Goal: Task Accomplishment & Management: Manage account settings

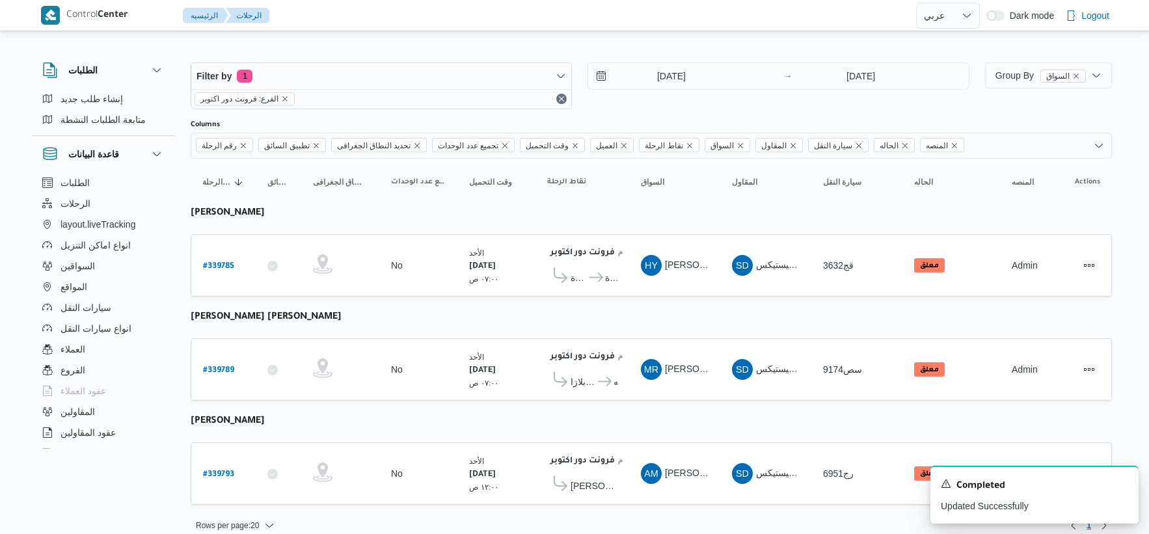
select select "ar"
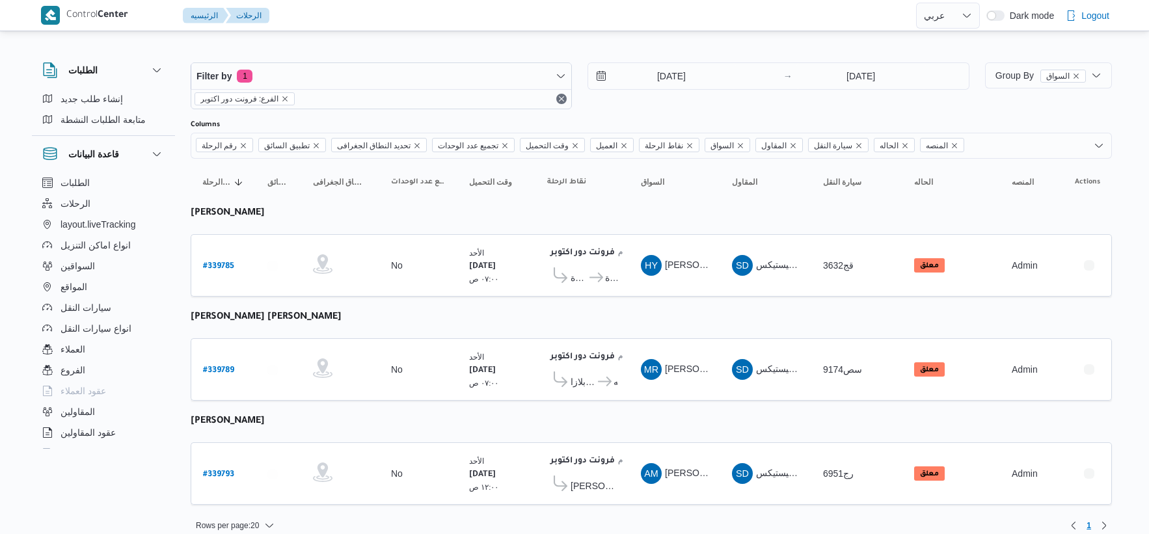
select select "ar"
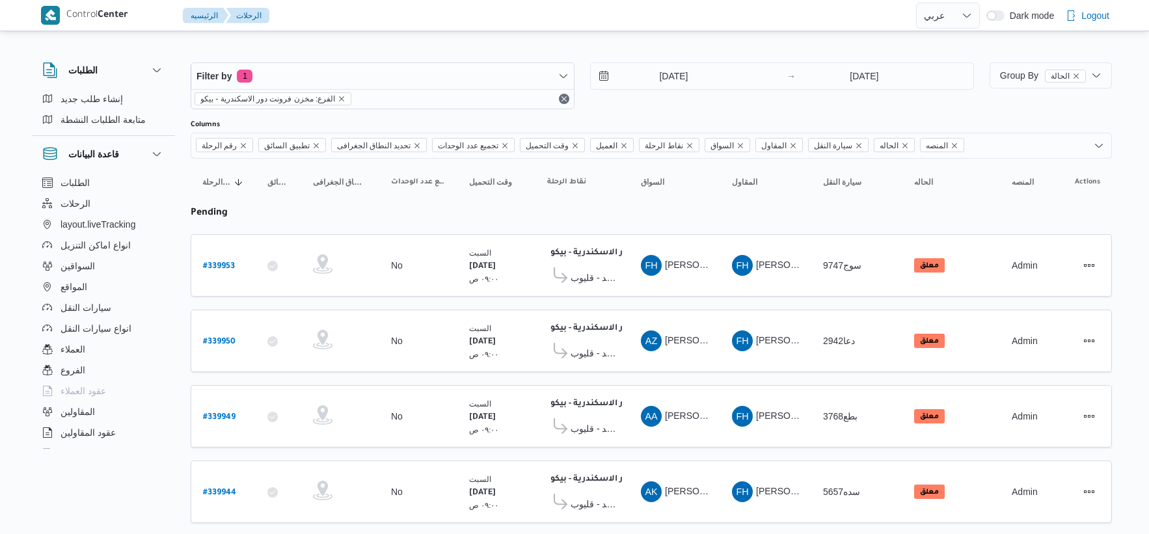
select select "ar"
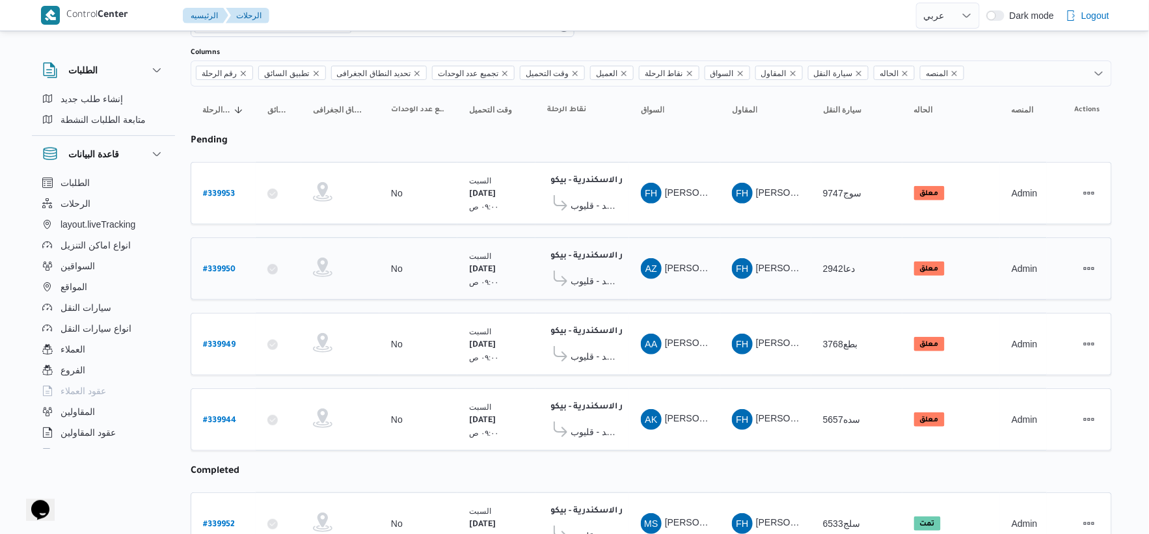
click at [602, 274] on span "معرض العربى يونيتد - قليوب" at bounding box center [594, 281] width 47 height 16
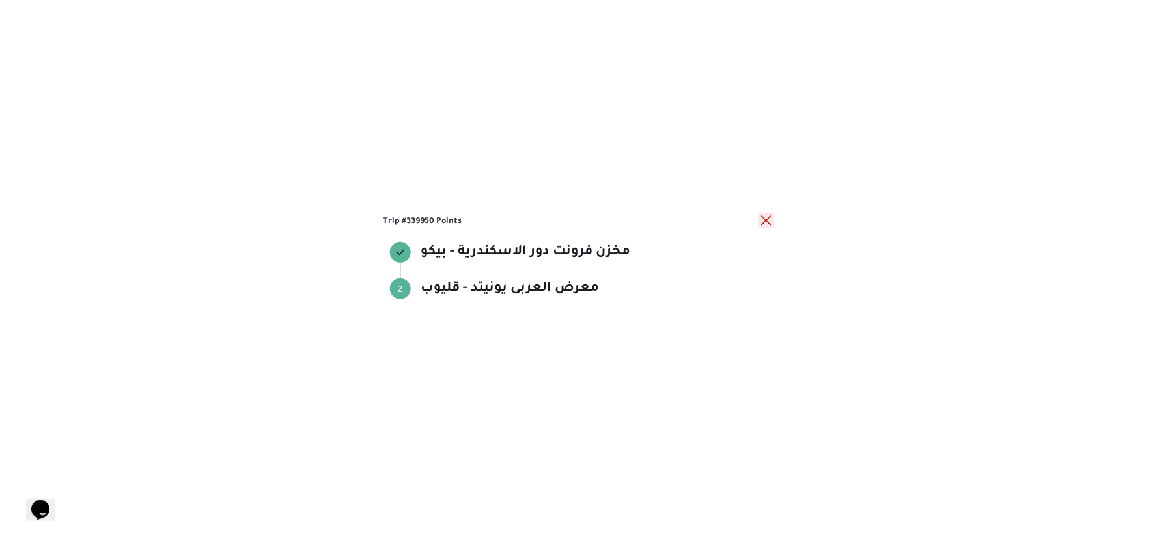
click at [770, 216] on button "close" at bounding box center [766, 221] width 16 height 16
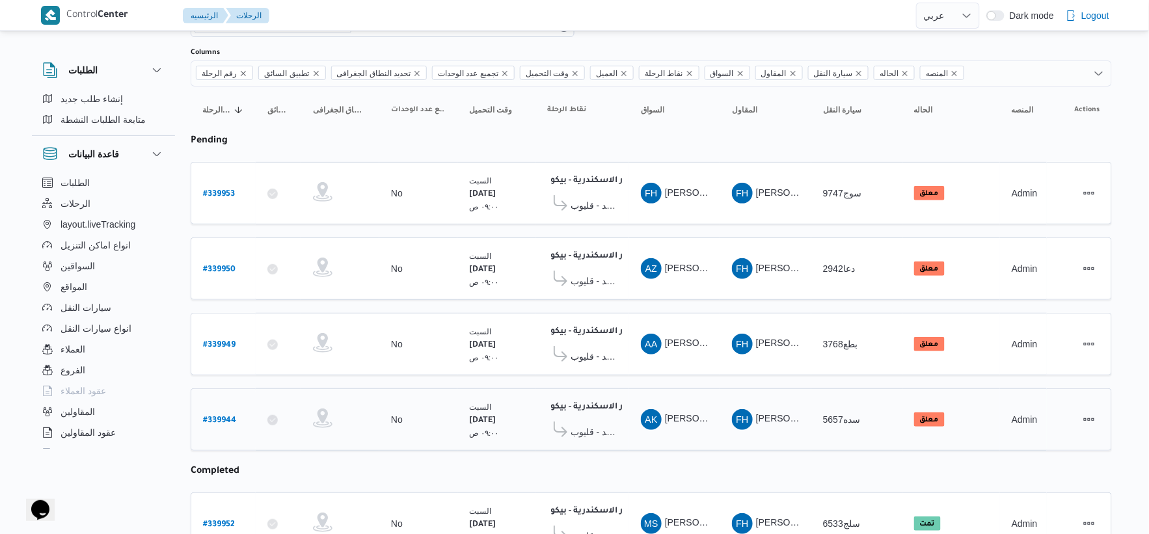
click at [607, 424] on span "معرض العربى يونيتد - قليوب" at bounding box center [594, 432] width 47 height 16
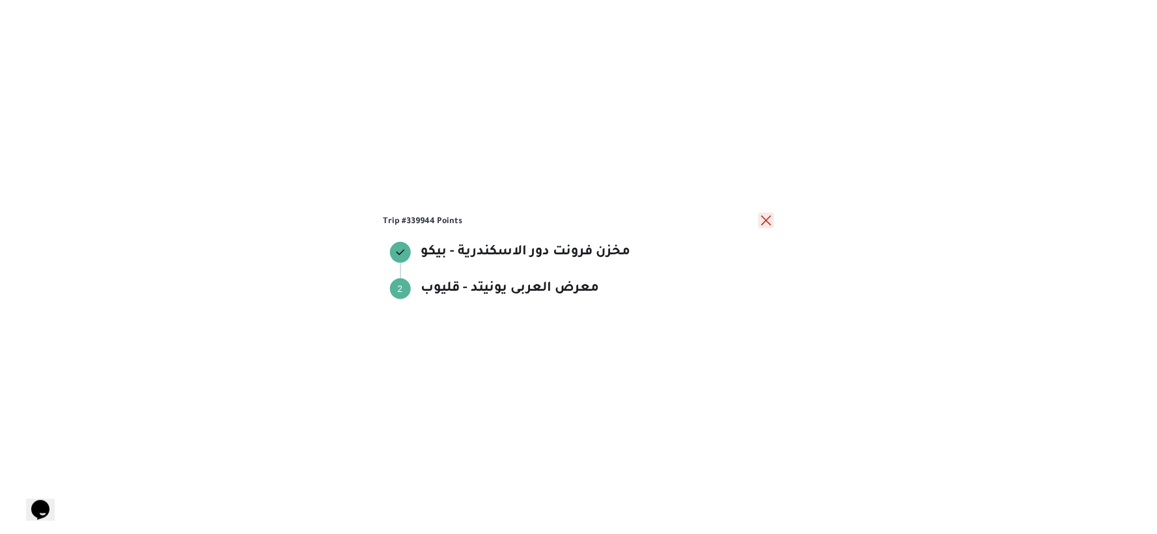
click at [764, 220] on button "close" at bounding box center [766, 221] width 16 height 16
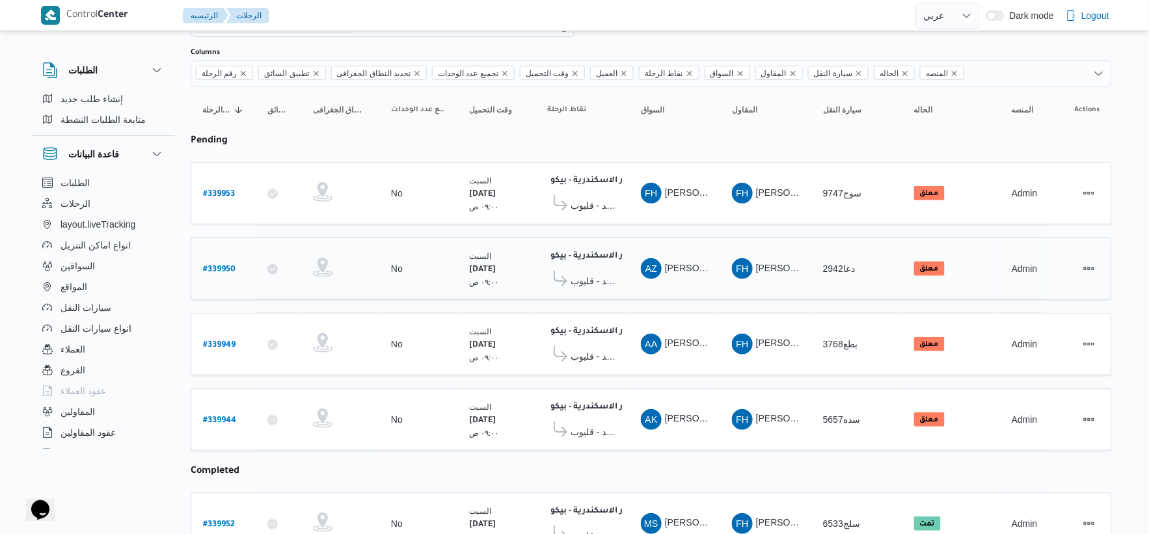
click at [589, 279] on span "معرض العربى يونيتد - قليوب" at bounding box center [594, 281] width 47 height 16
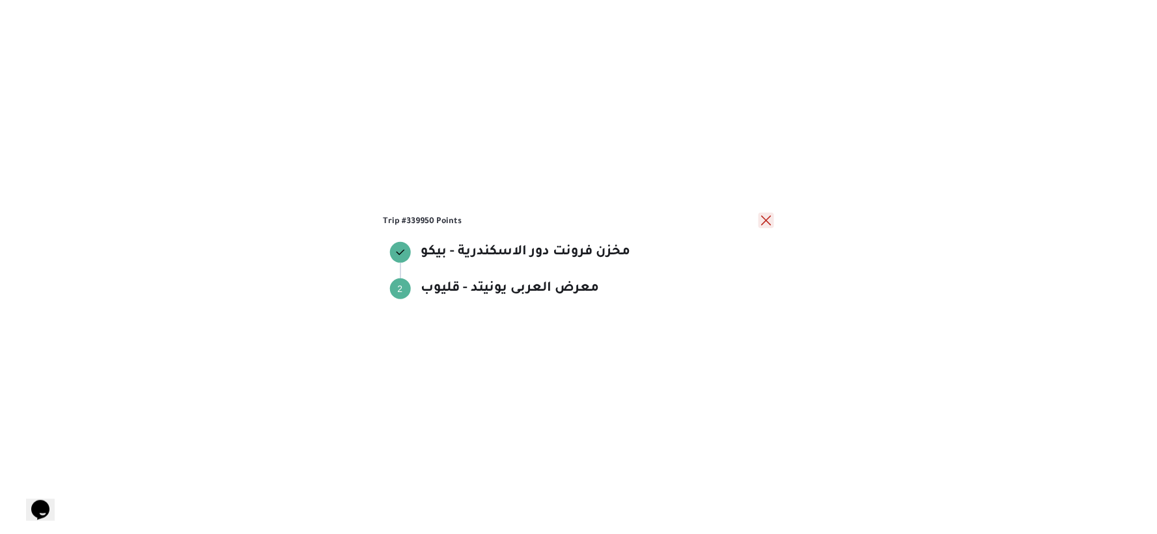
click at [762, 222] on button "close" at bounding box center [766, 221] width 16 height 16
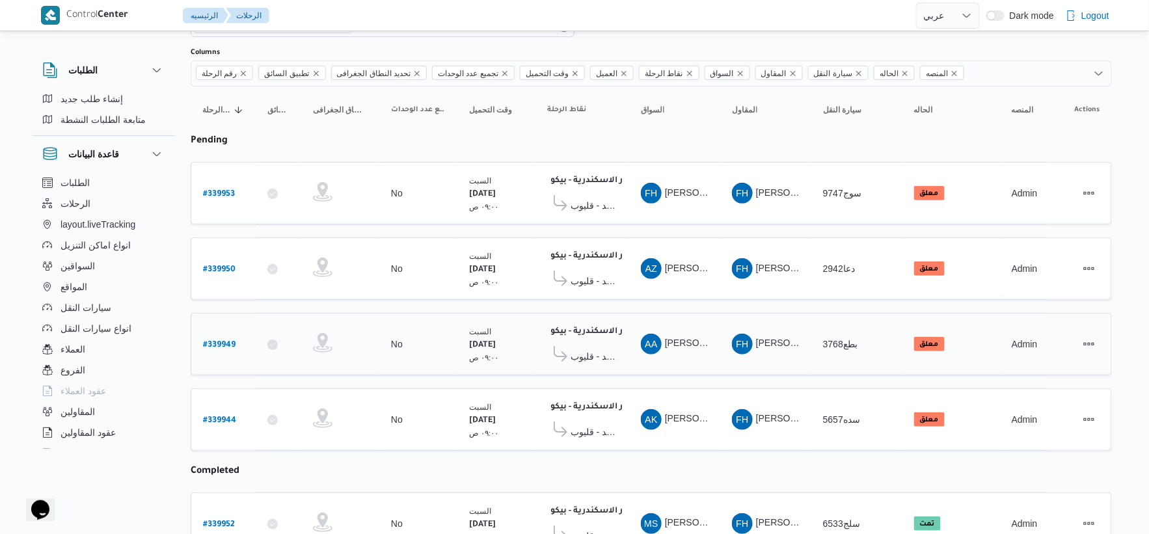
click at [225, 344] on b "# 339949" at bounding box center [219, 345] width 33 height 9
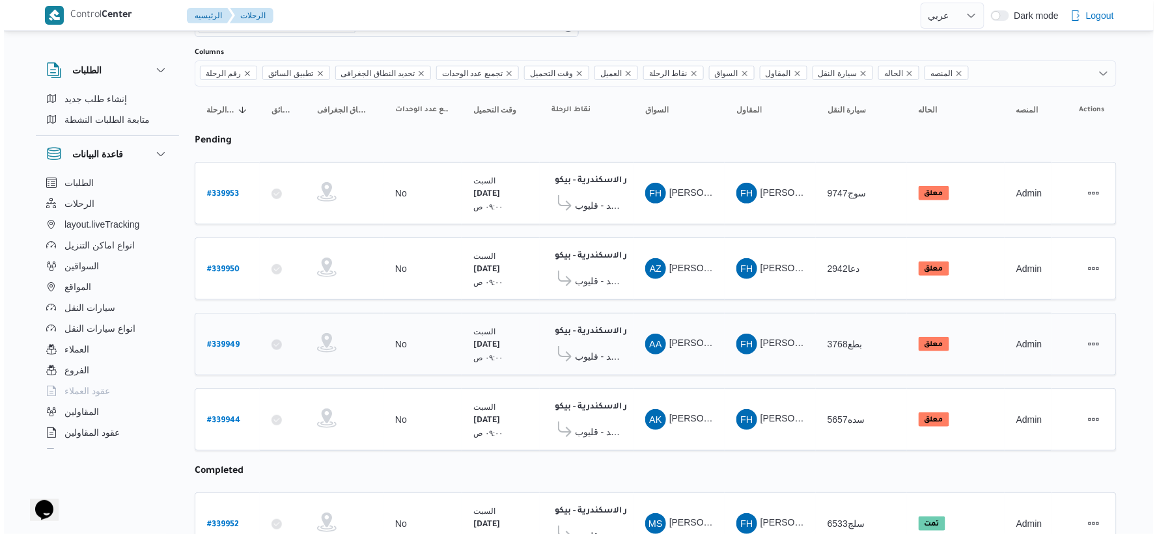
scroll to position [35, 0]
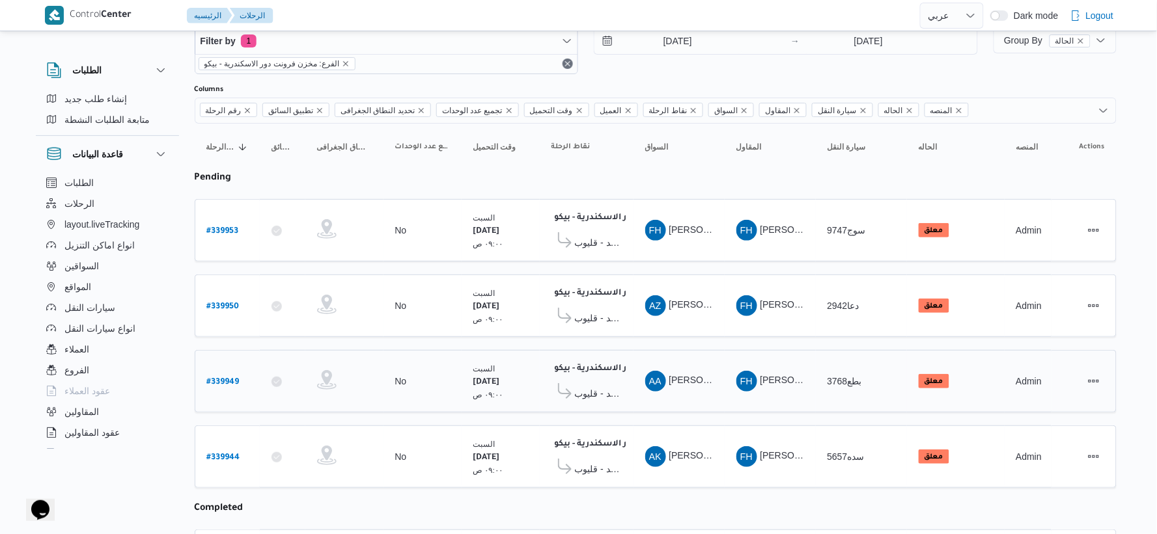
select select "ar"
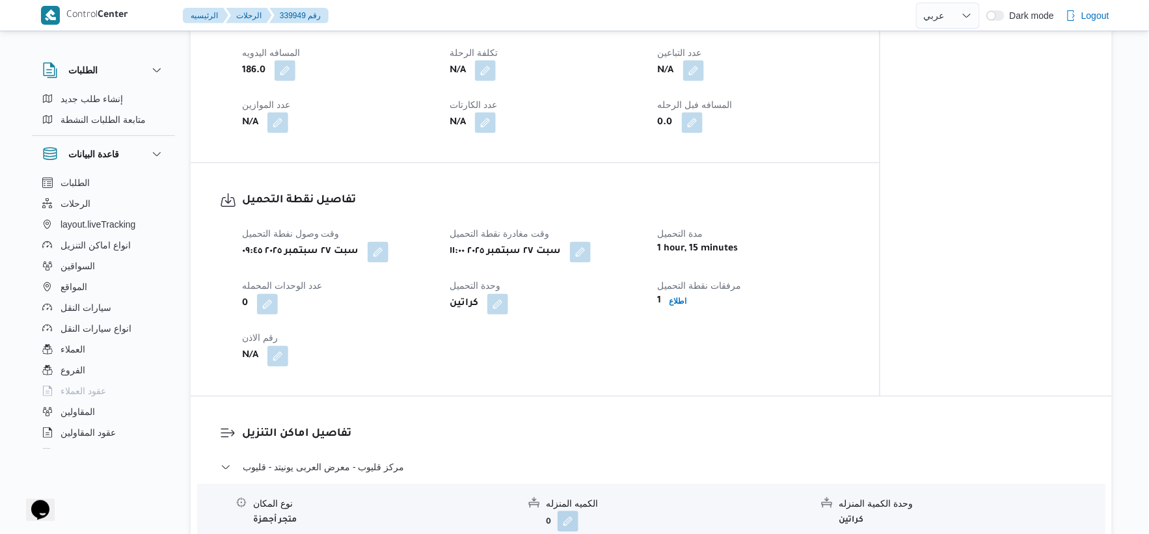
scroll to position [868, 0]
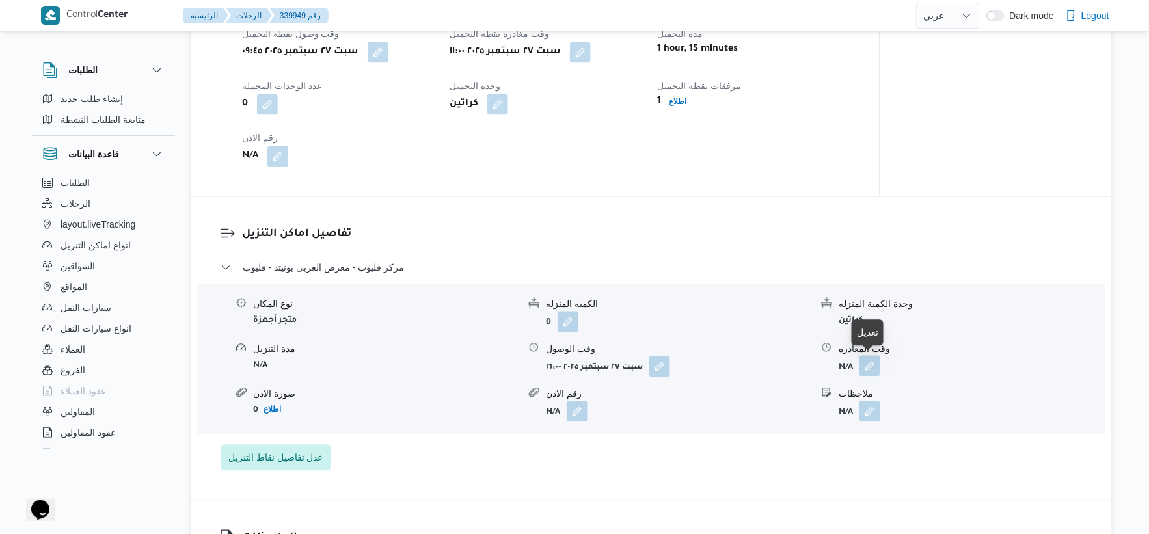
click at [877, 362] on button "button" at bounding box center [870, 365] width 21 height 21
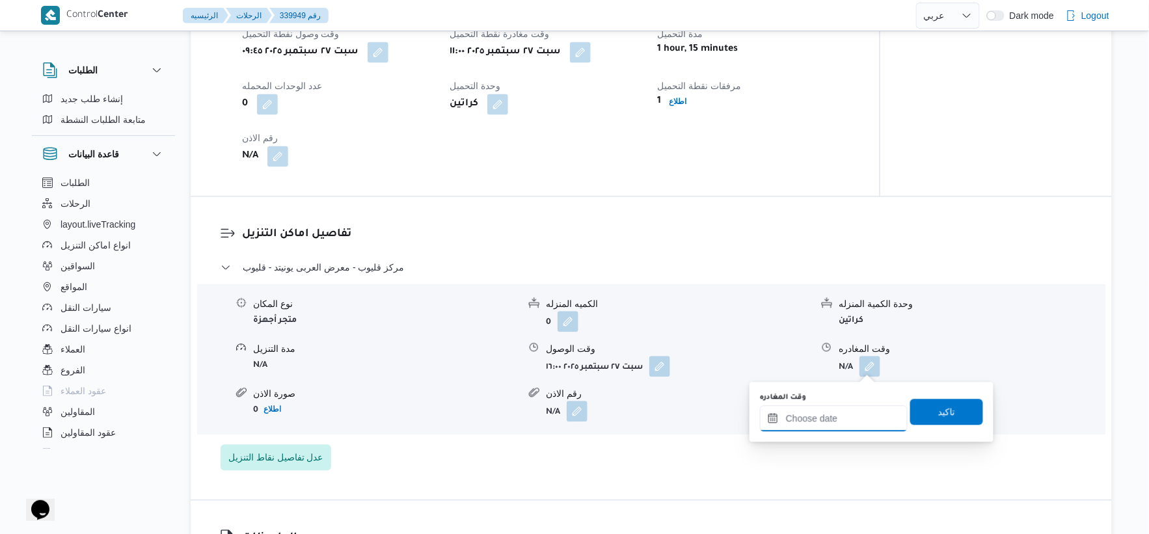
click at [851, 413] on input "وقت المغادره" at bounding box center [834, 418] width 148 height 26
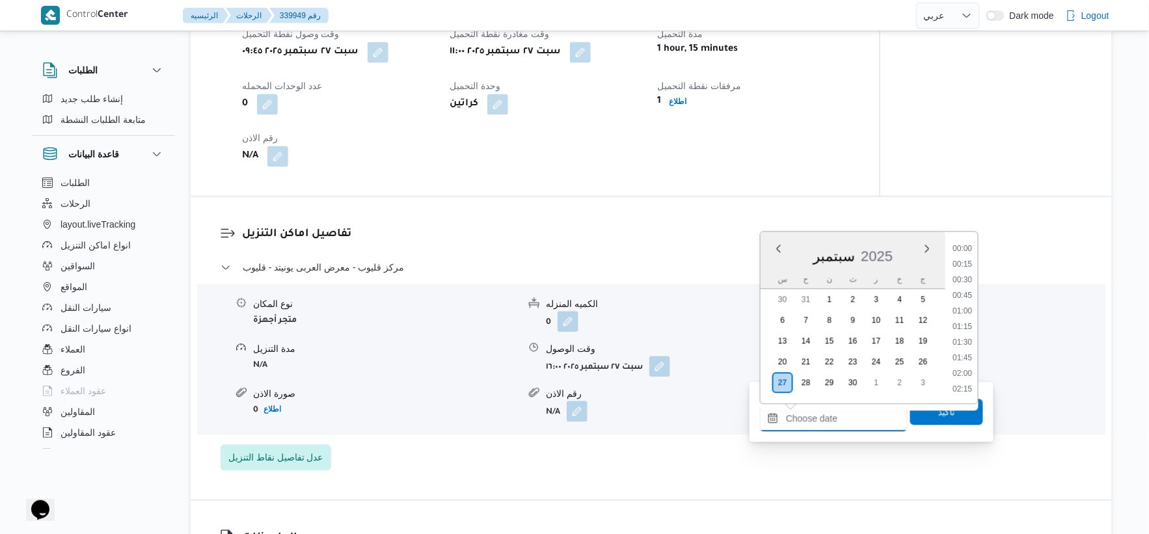
scroll to position [1280, 0]
click at [962, 307] on li "21:30" at bounding box center [963, 311] width 30 height 13
type input "٢٧/٠٩/٢٠٢٥ ٢١:٣٠"
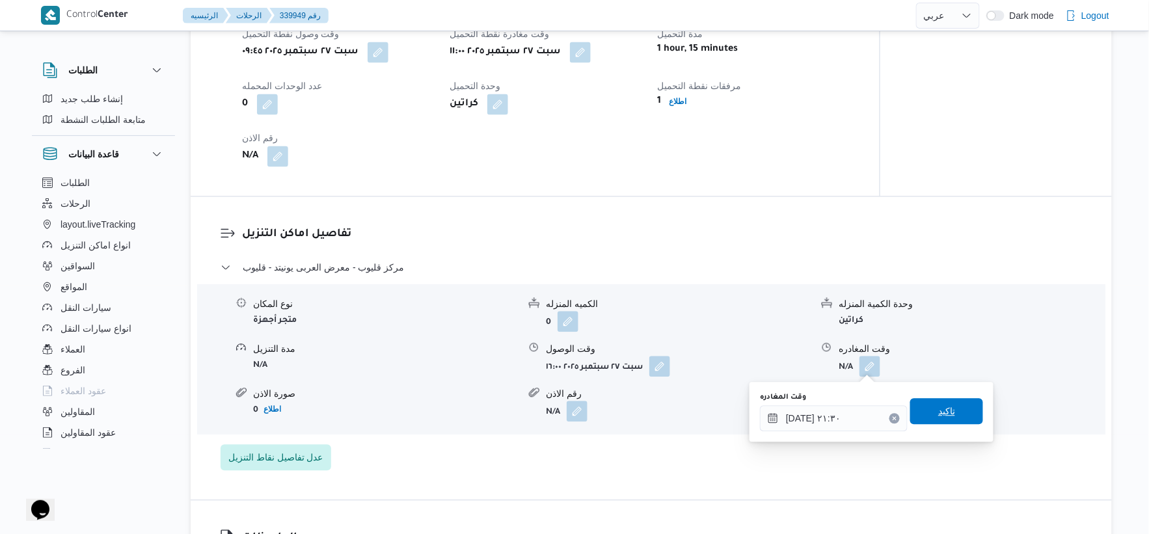
click at [948, 410] on span "تاكيد" at bounding box center [947, 411] width 73 height 26
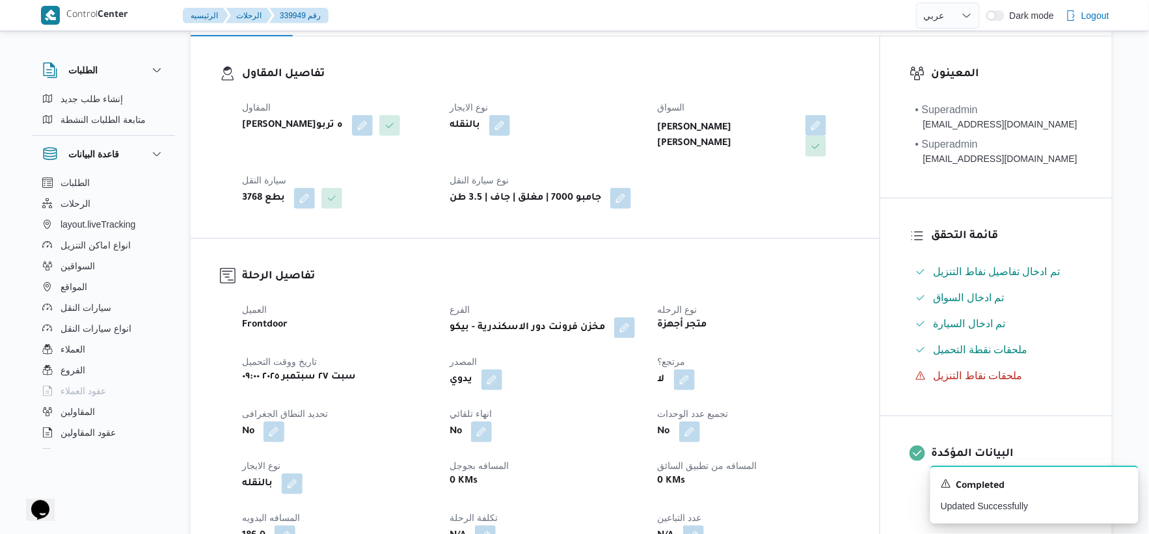
scroll to position [0, 0]
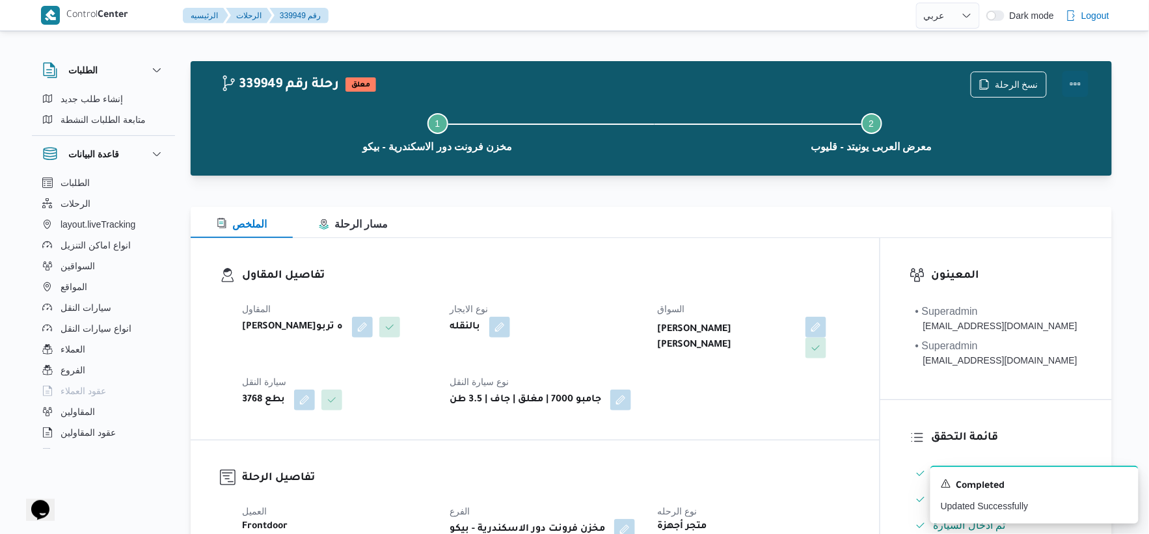
click at [1076, 79] on button "Actions" at bounding box center [1076, 84] width 26 height 26
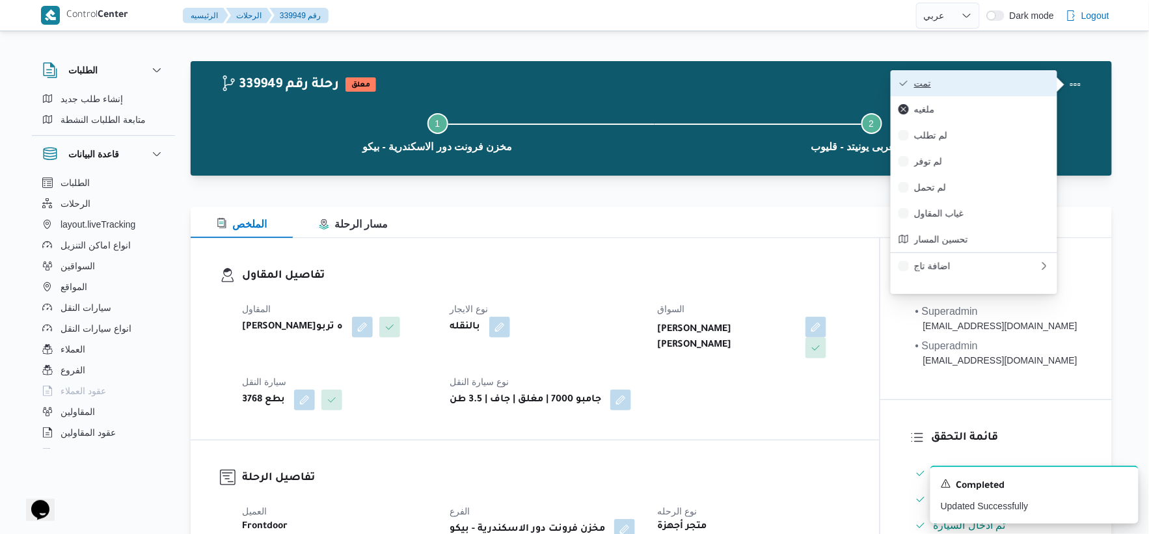
click at [983, 83] on span "تمت" at bounding box center [981, 83] width 135 height 10
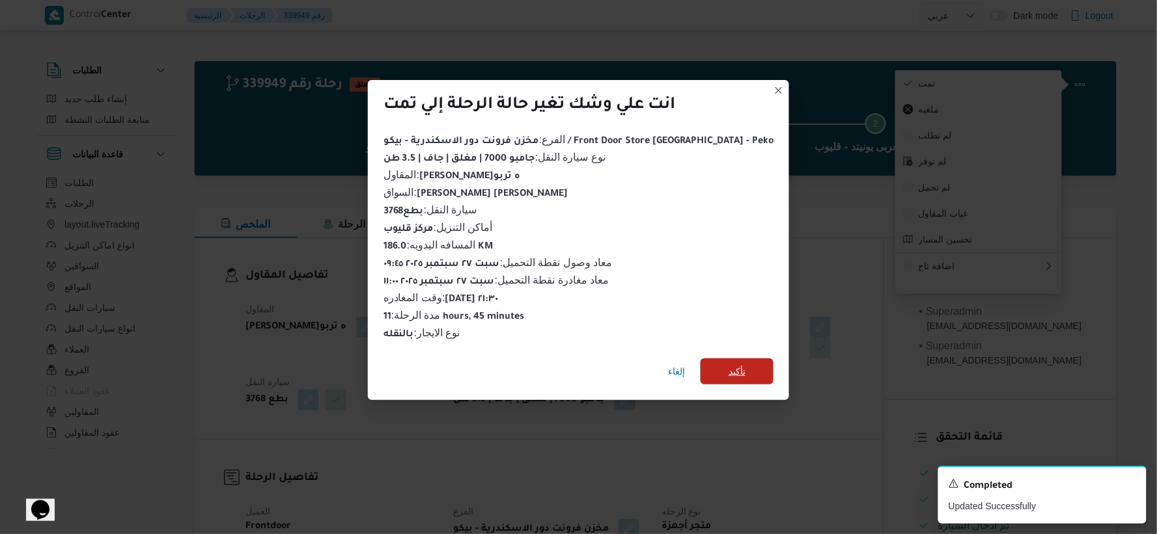
click at [726, 375] on span "تأكيد" at bounding box center [736, 372] width 73 height 26
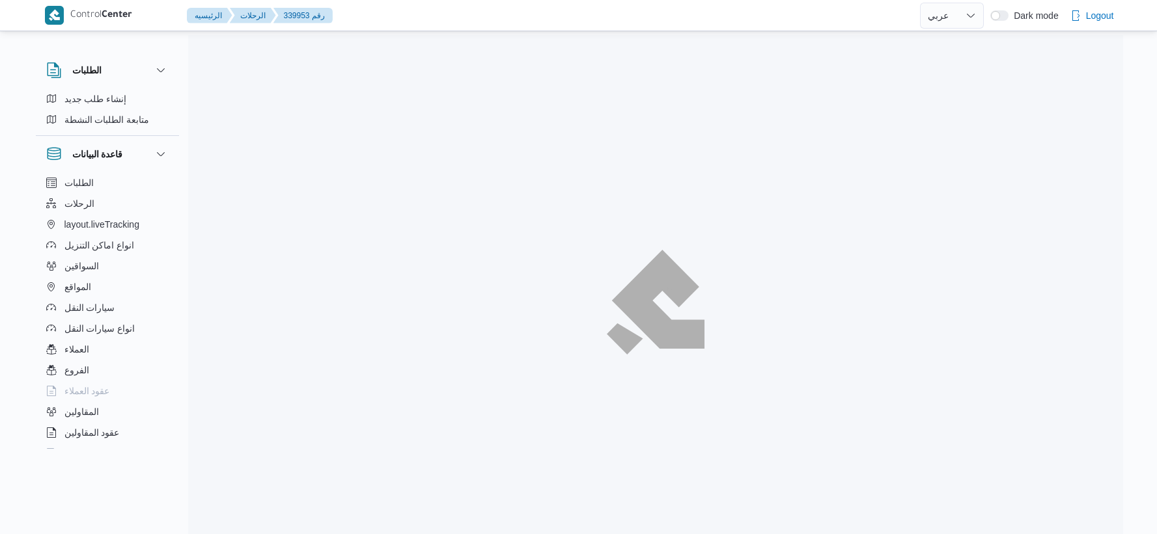
select select "ar"
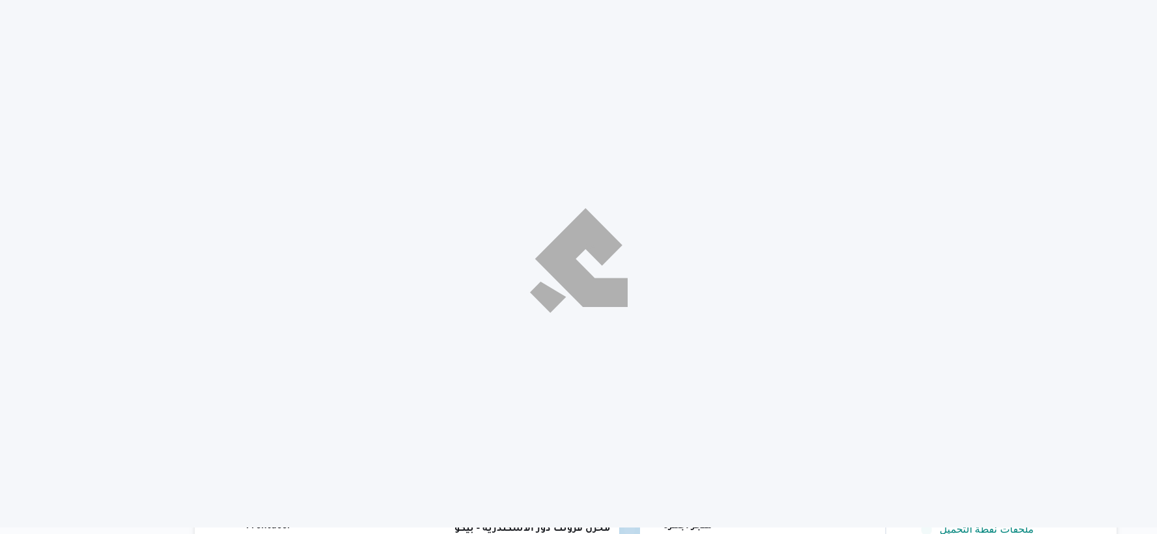
select select "ar"
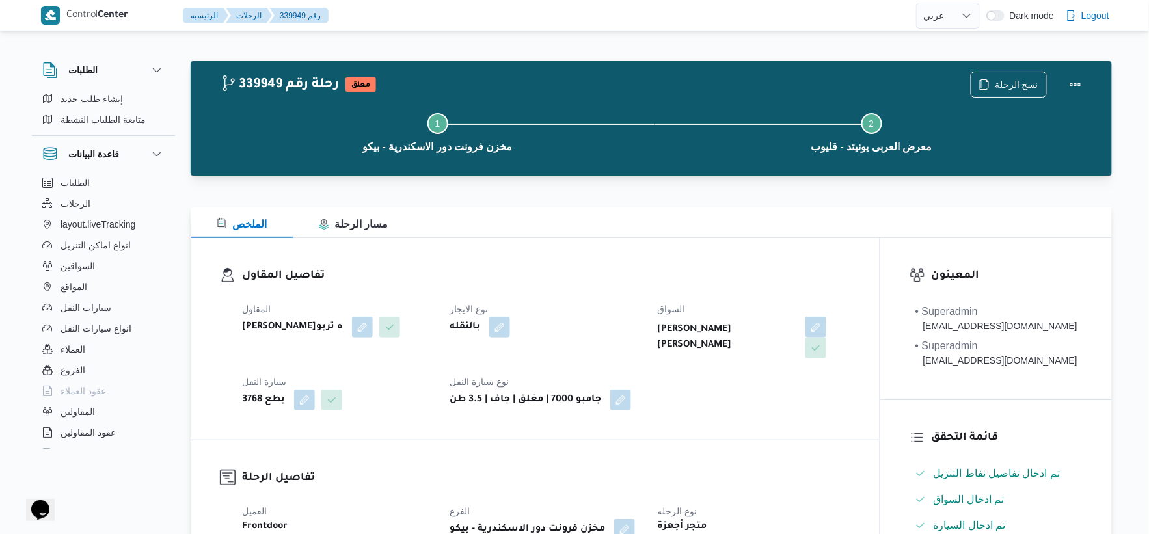
scroll to position [144, 0]
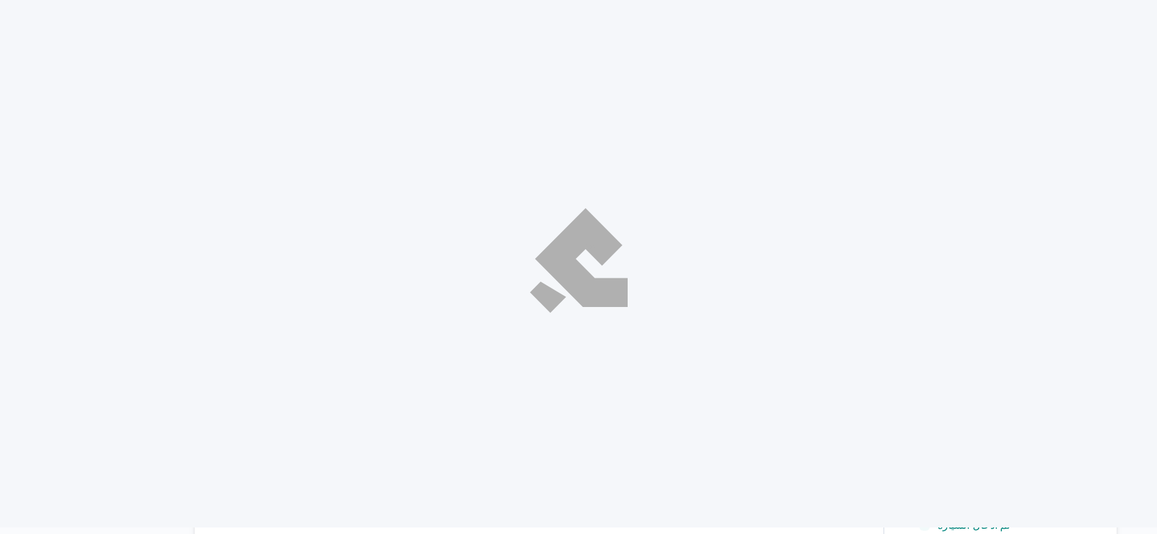
select select "ar"
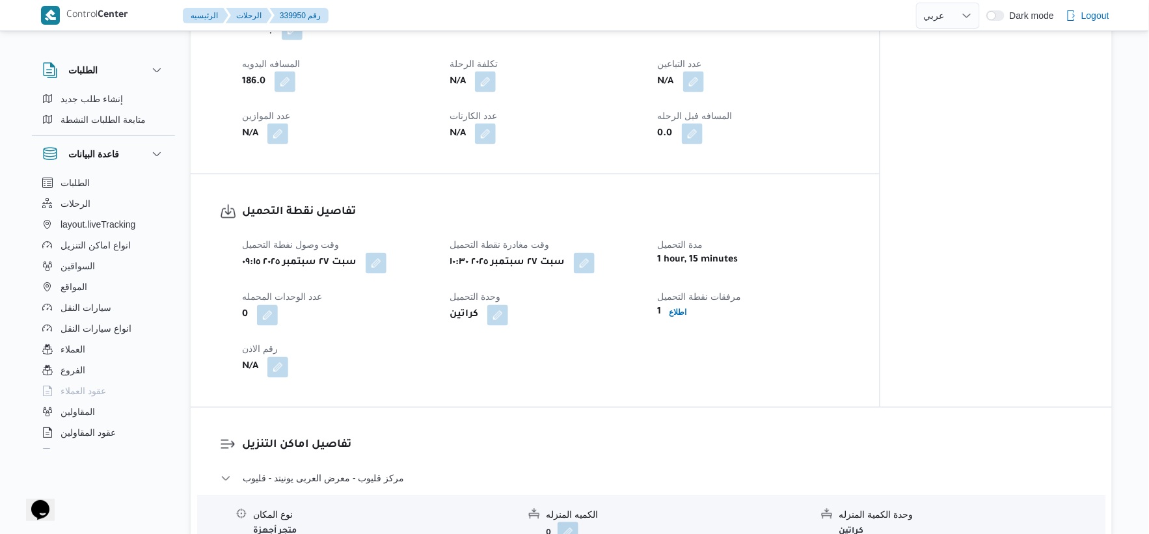
scroll to position [651, 0]
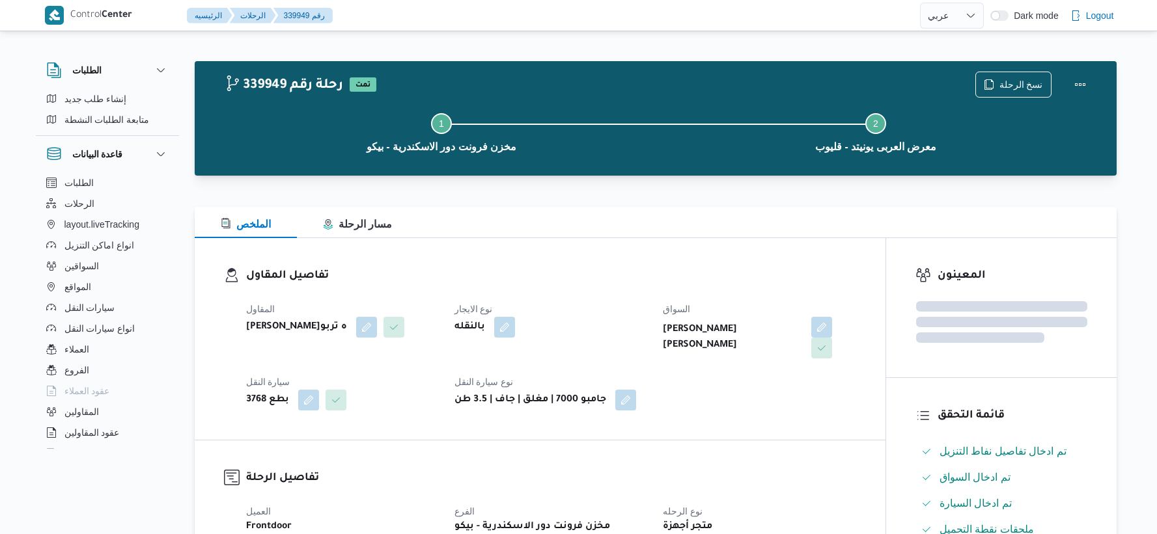
select select "ar"
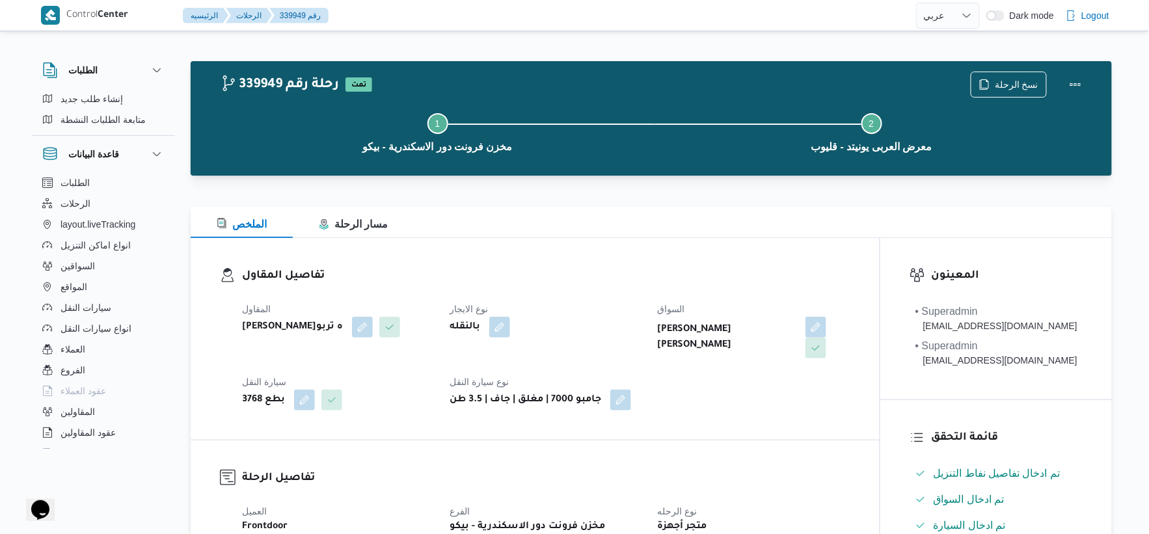
click at [705, 351] on b "احمد عبداللاه احمد عبدالمجيد" at bounding box center [727, 337] width 139 height 31
copy div "احمد عبداللاه احمد عبدالمجيد"
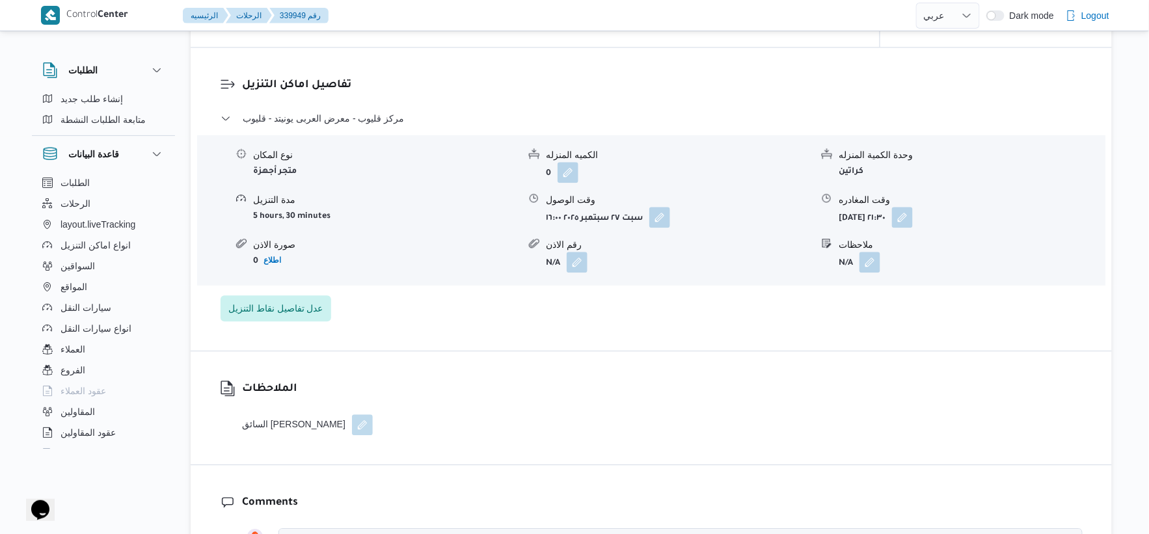
scroll to position [1012, 0]
select select "ar"
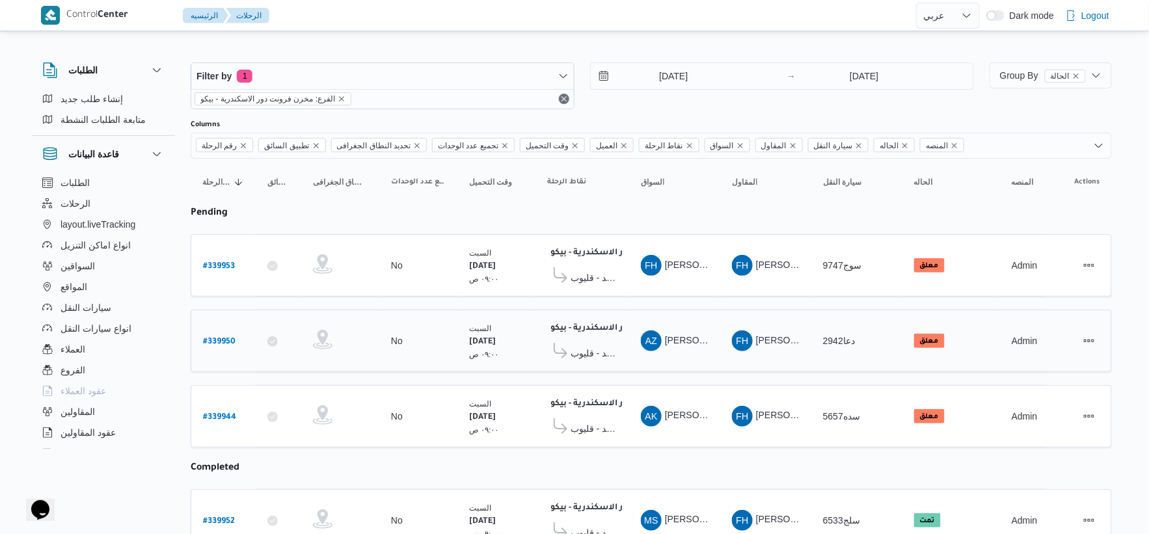
click at [527, 311] on td "وقت التحميل السبت ٢٧/٩/٢٠٢٥ ٠٩:٠٠ ص" at bounding box center [497, 341] width 78 height 62
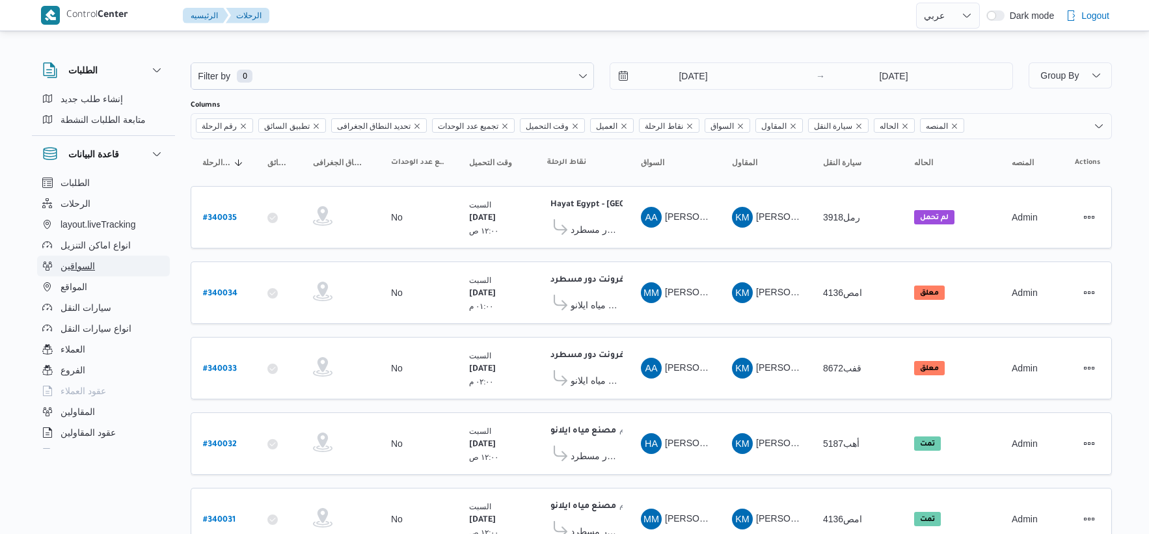
click at [100, 268] on button "السواقين" at bounding box center [103, 266] width 133 height 21
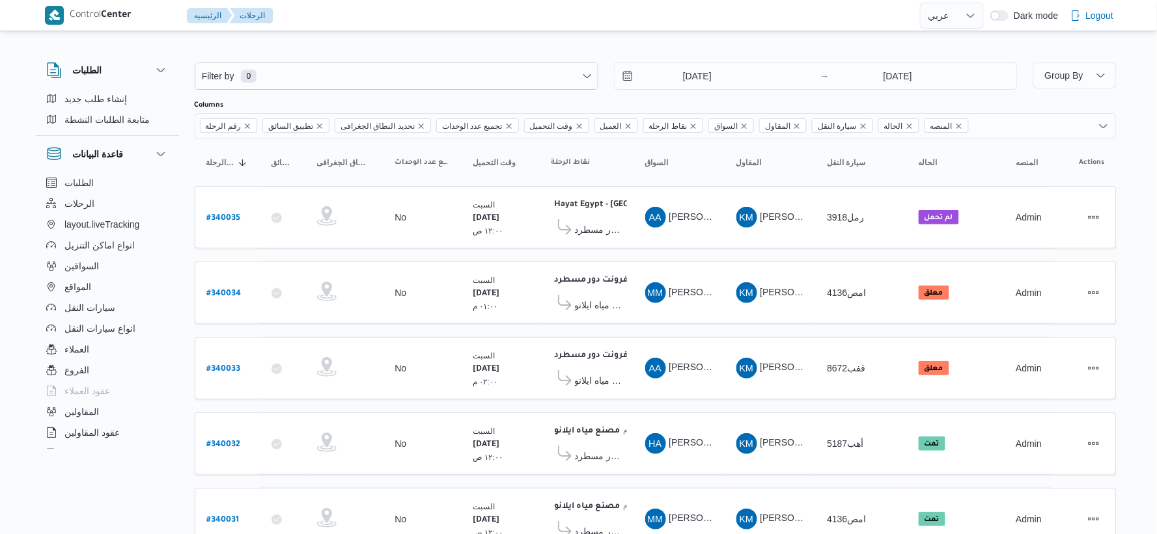
select select "ar"
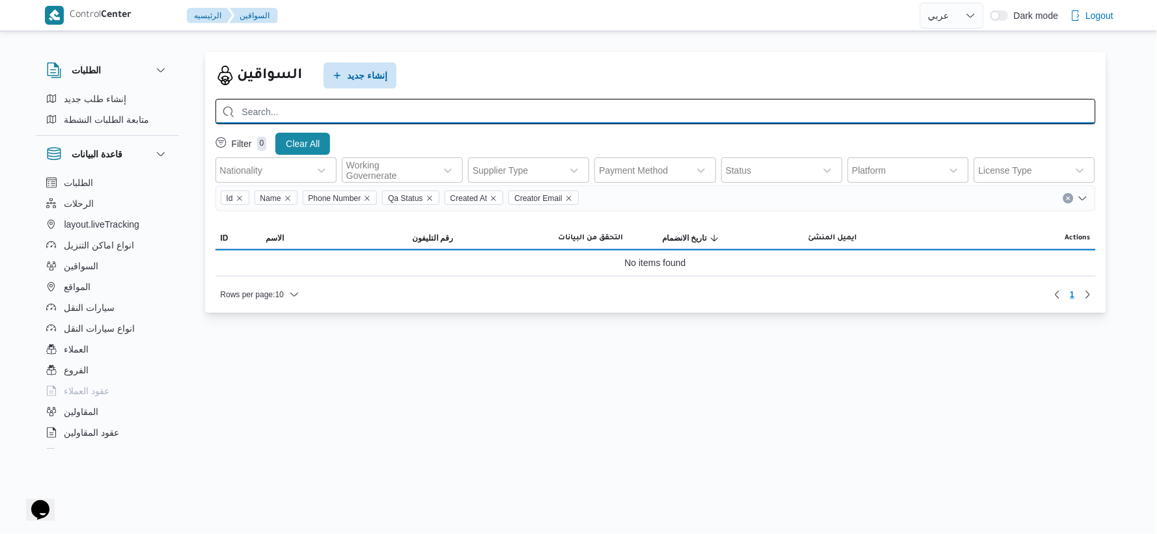
click at [309, 102] on input "search" at bounding box center [655, 111] width 880 height 25
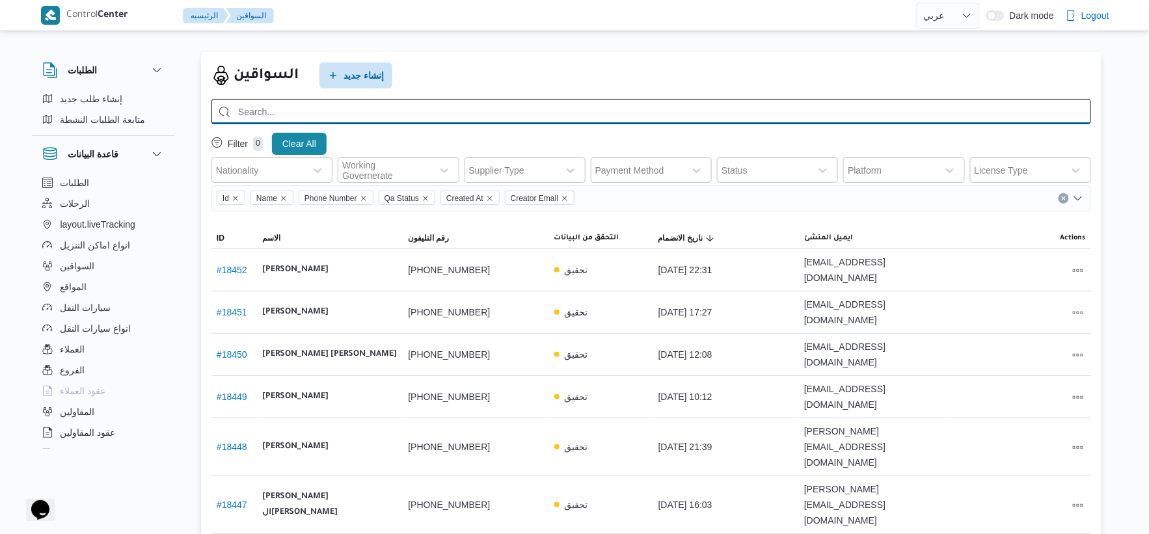
paste input "احمد عبداللاه احمد عبدالمجيد"
type input "احمد عبداللاه احمد عبدالمجيد"
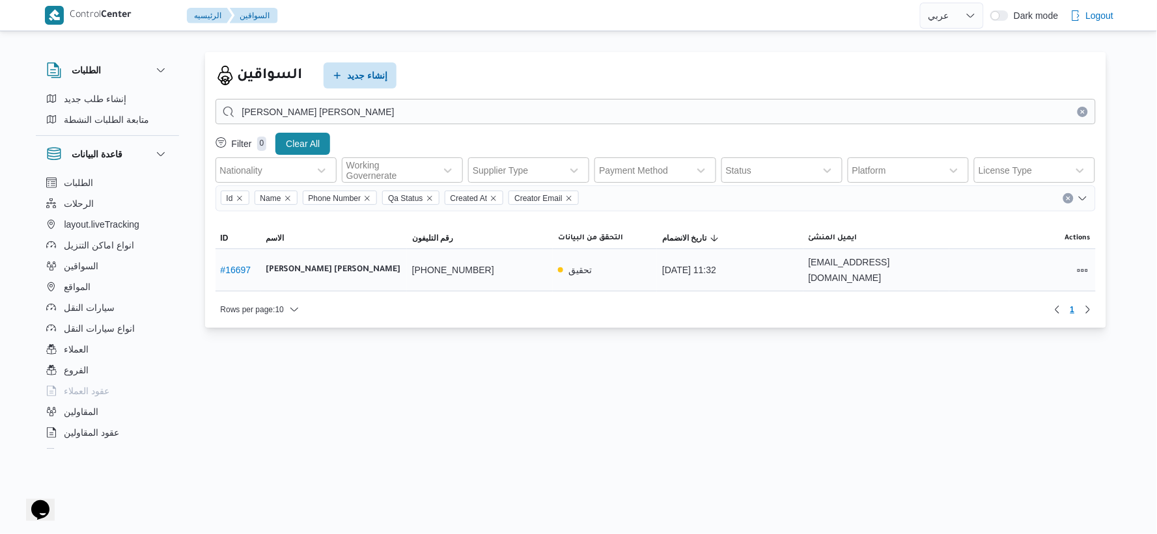
click at [1092, 268] on div at bounding box center [1022, 269] width 146 height 27
click at [1088, 266] on button "All actions" at bounding box center [1083, 270] width 16 height 16
click at [1044, 234] on span "Preview" at bounding box center [1041, 237] width 42 height 10
select select "ar"
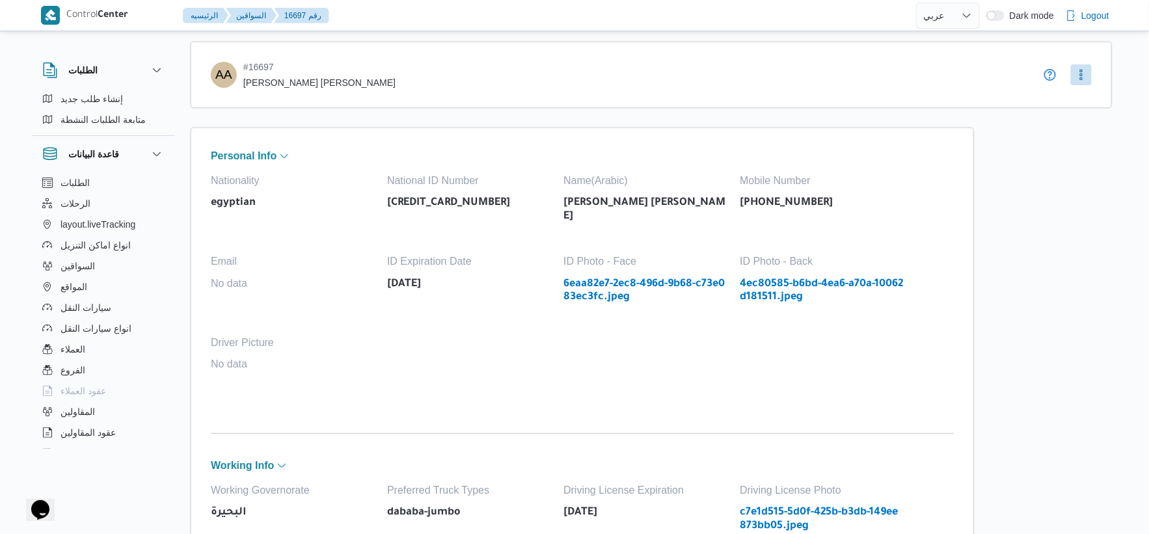
click at [753, 278] on link "4ec80585-b6bd-4ea6-a70a-10062d181511.jpeg" at bounding box center [821, 291] width 163 height 27
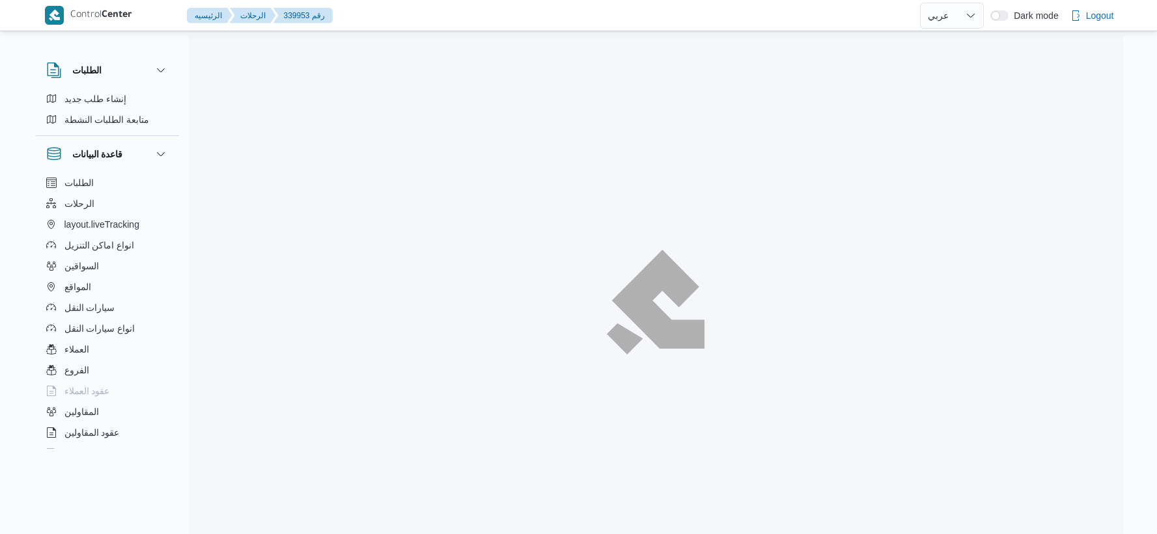
select select "ar"
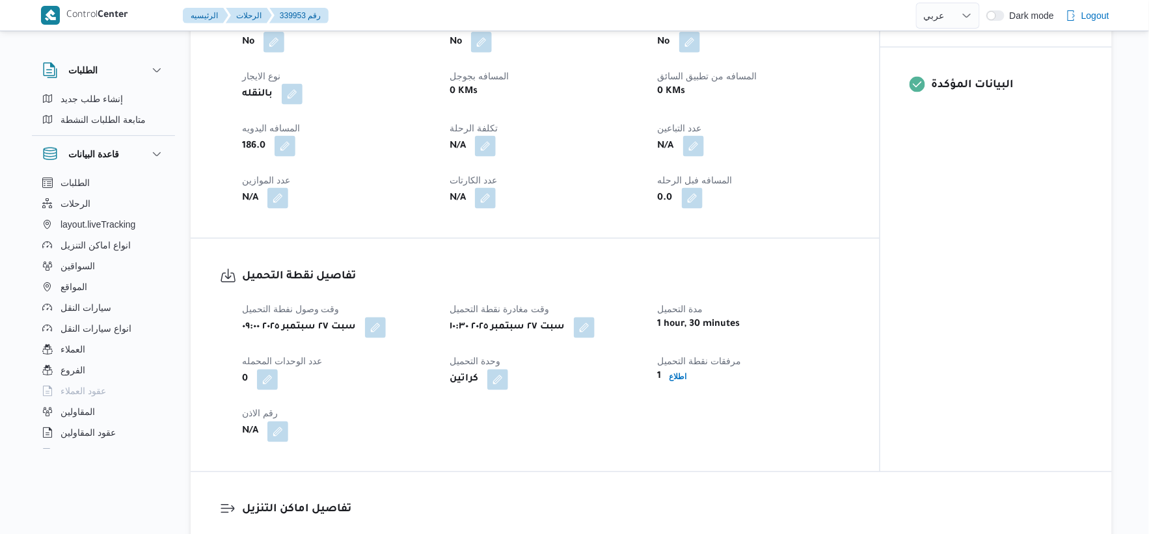
scroll to position [651, 0]
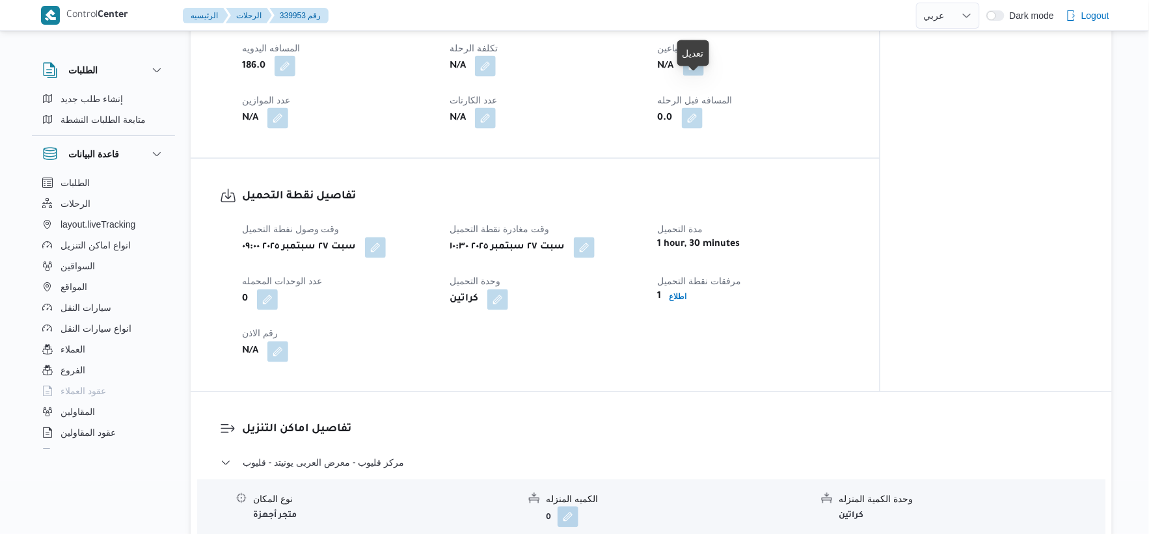
click at [698, 76] on button "button" at bounding box center [693, 65] width 21 height 21
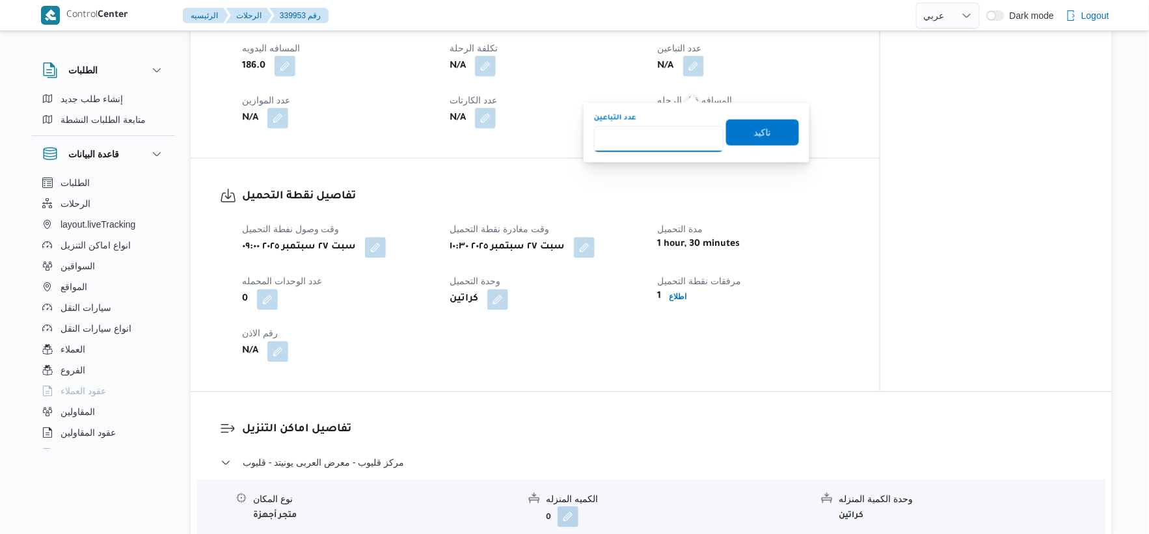
click at [670, 139] on input "عدد التباعين" at bounding box center [659, 139] width 130 height 26
click at [784, 206] on h3 "تفاصيل نقطة التحميل" at bounding box center [546, 197] width 609 height 18
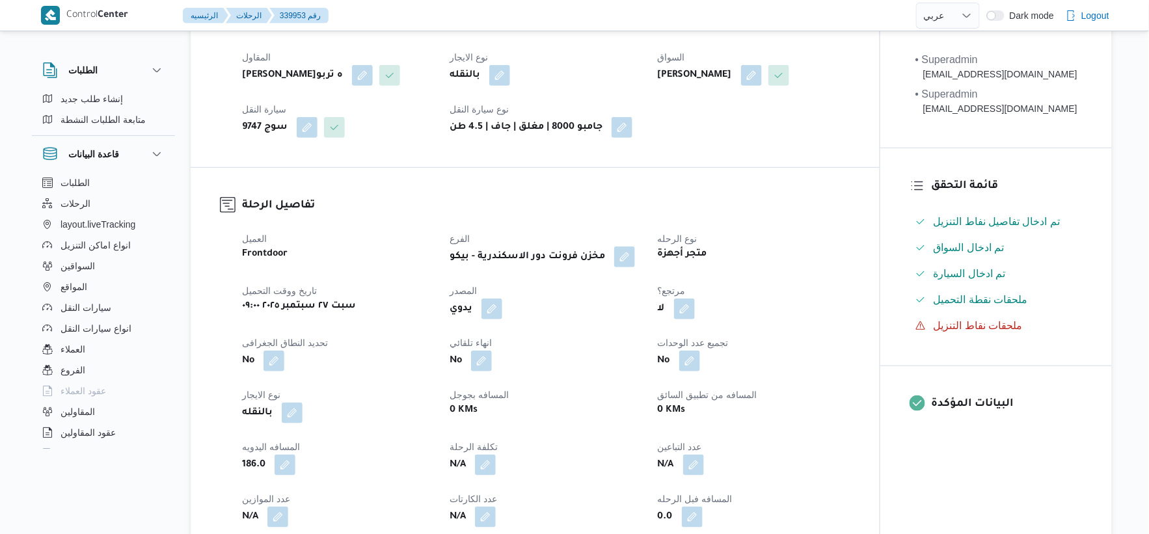
scroll to position [0, 0]
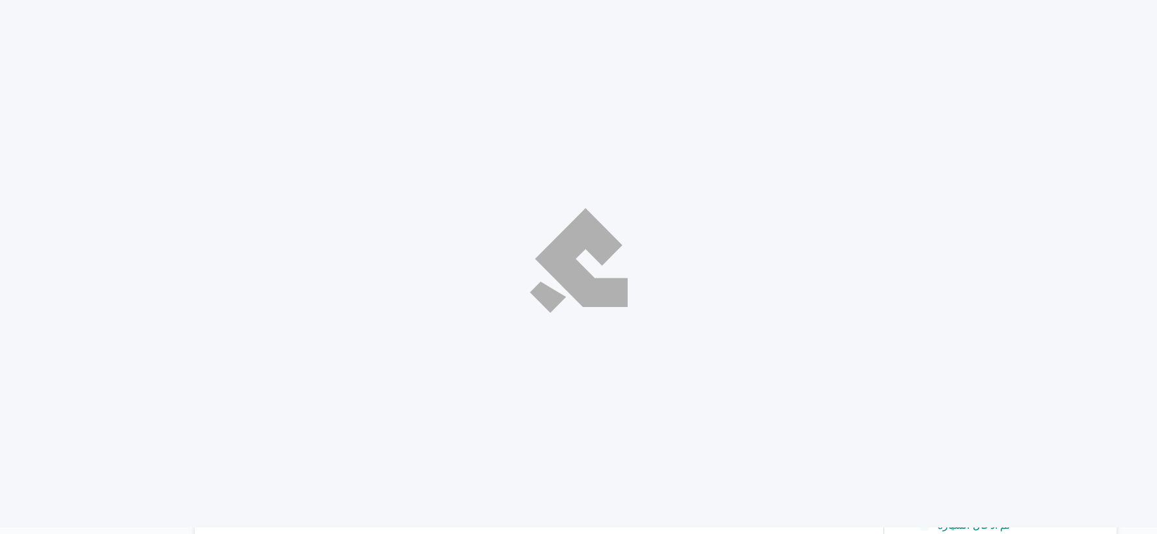
select select "ar"
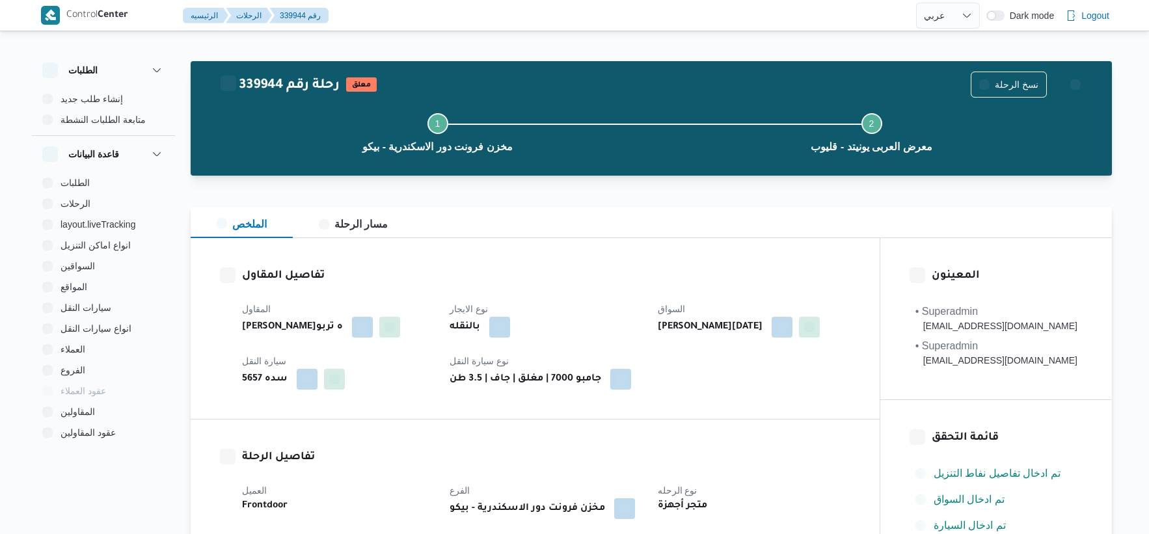
select select "ar"
